Goal: Navigation & Orientation: Understand site structure

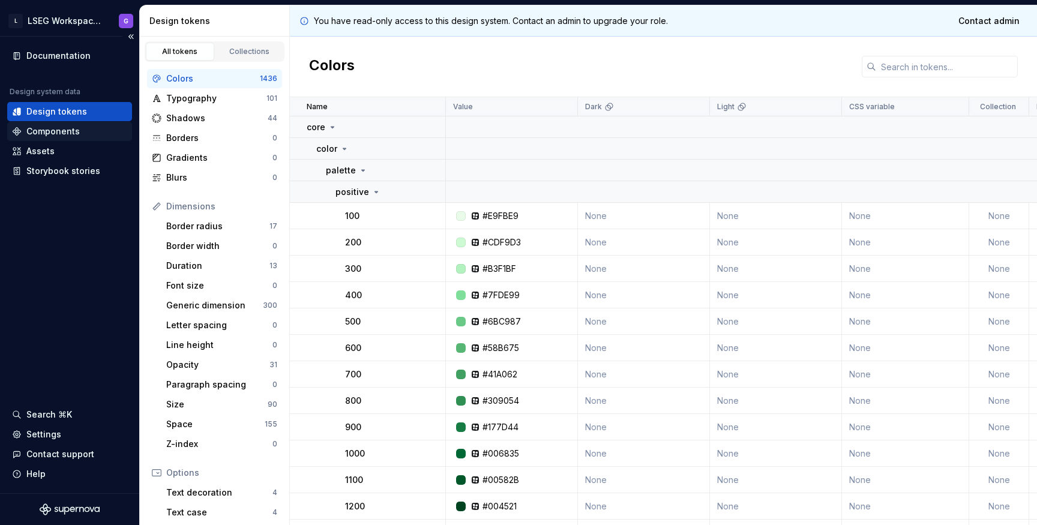
click at [43, 129] on div "Components" at bounding box center [52, 131] width 53 height 12
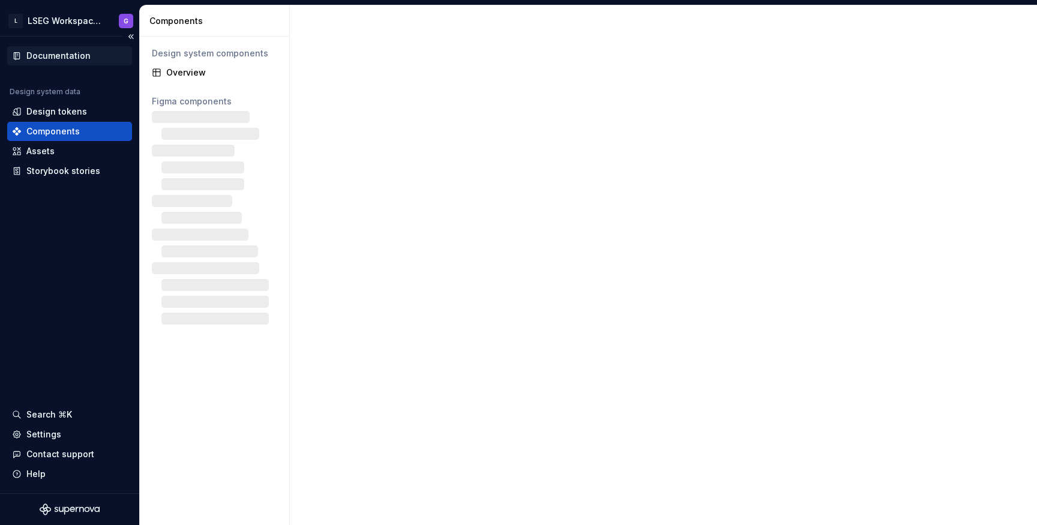
click at [54, 57] on div "Documentation" at bounding box center [58, 56] width 64 height 12
